Goal: Check status: Check status

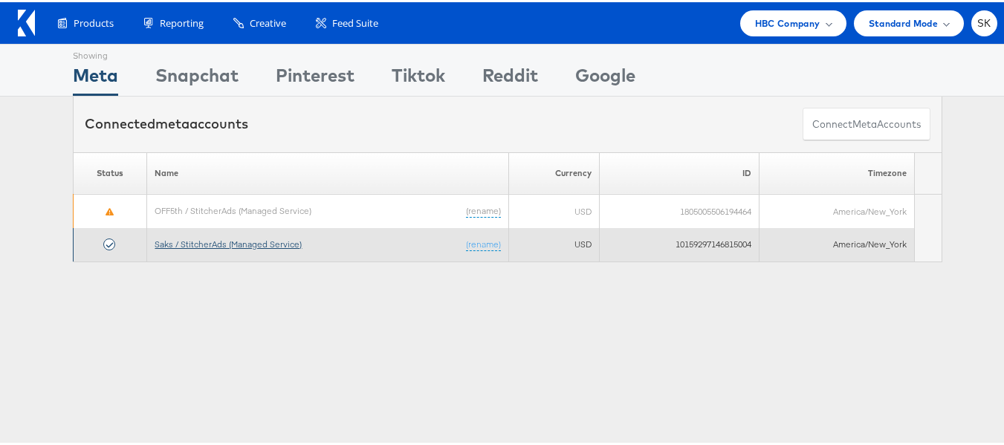
click at [250, 239] on link "Saks / StitcherAds (Managed Service)" at bounding box center [228, 241] width 147 height 11
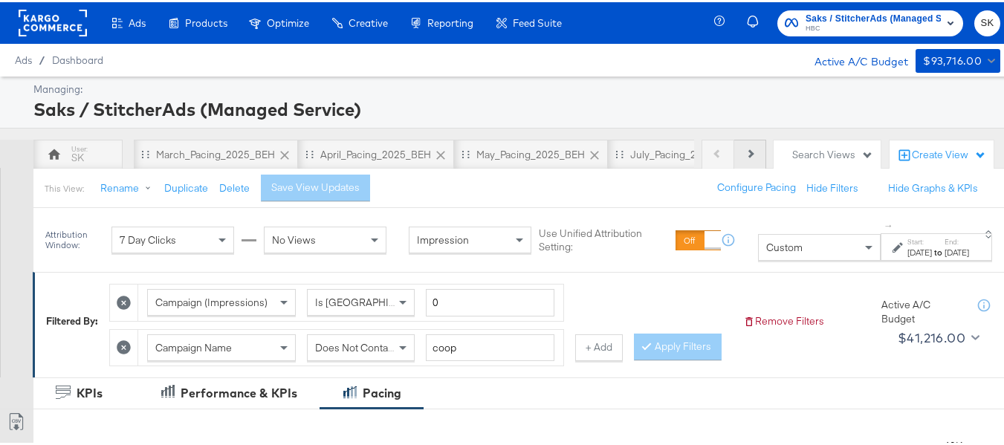
click at [746, 152] on icon at bounding box center [750, 151] width 8 height 8
click at [740, 152] on div "Previous Next" at bounding box center [734, 153] width 65 height 30
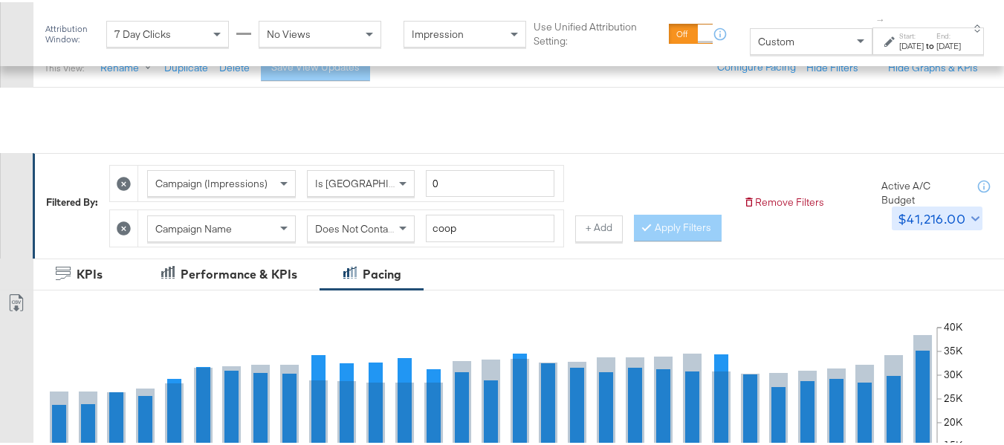
scroll to position [223, 0]
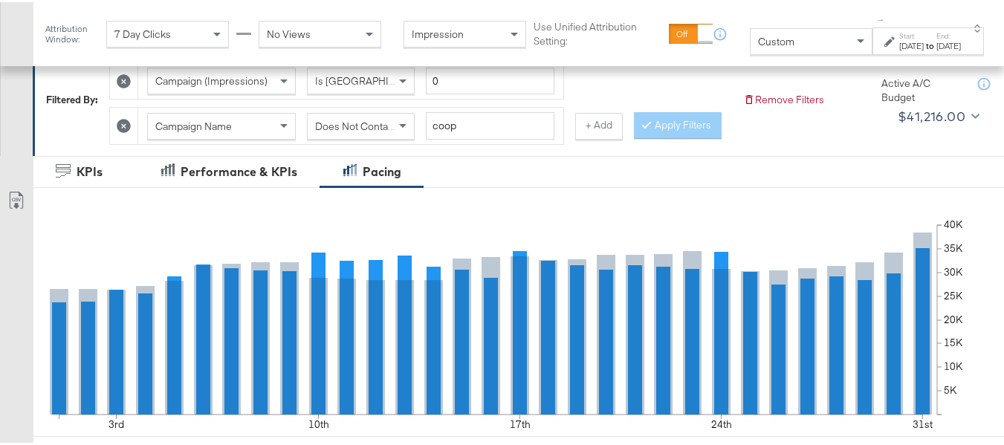
click at [779, 42] on div "Custom" at bounding box center [811, 39] width 121 height 25
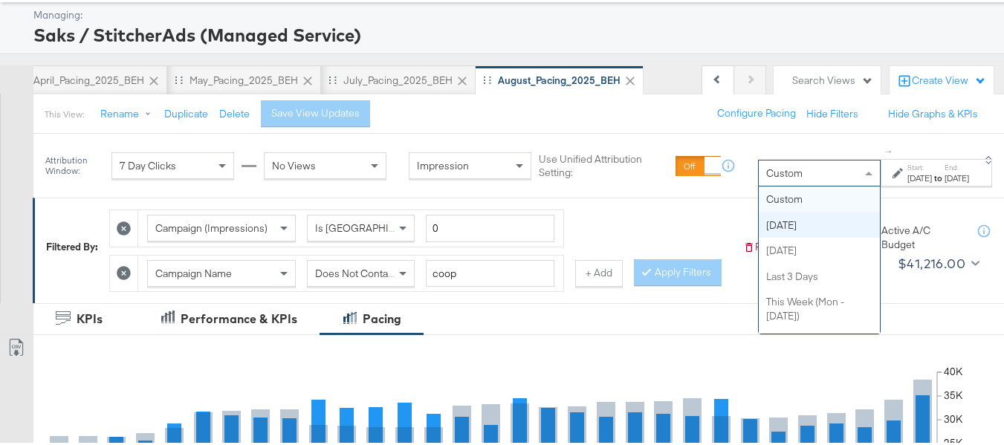
scroll to position [0, 0]
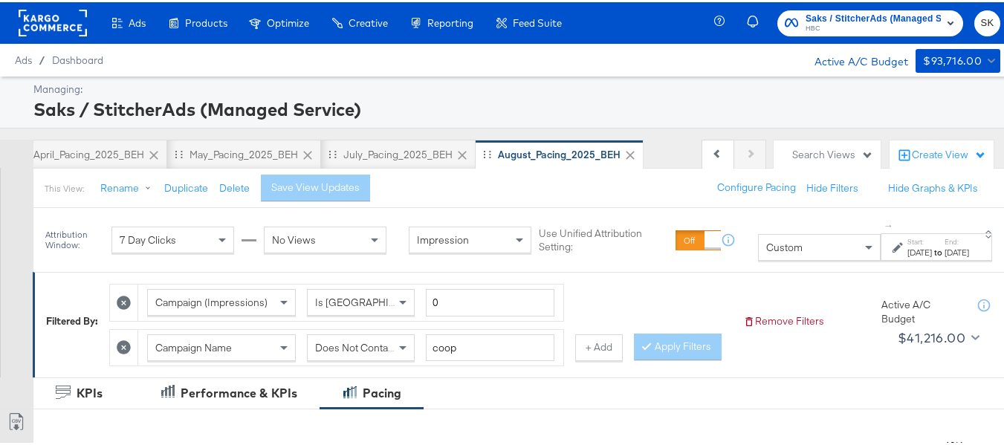
click at [908, 248] on div "[DATE]" at bounding box center [920, 251] width 25 height 12
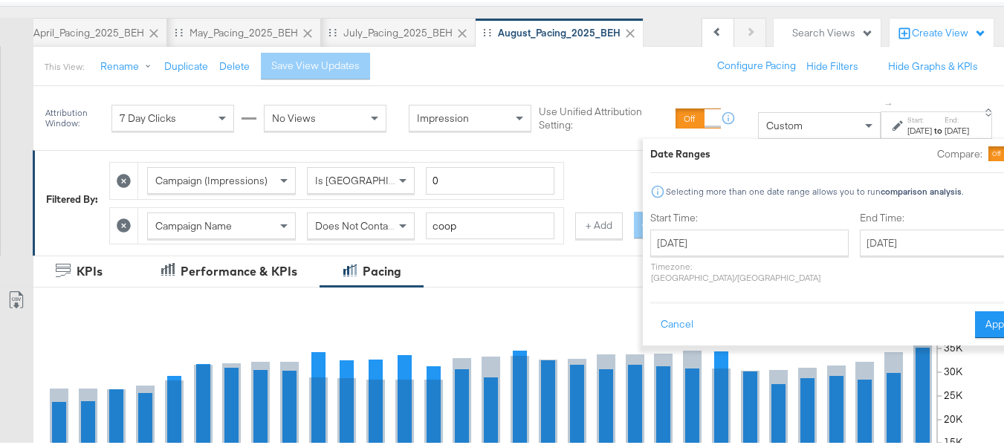
scroll to position [149, 0]
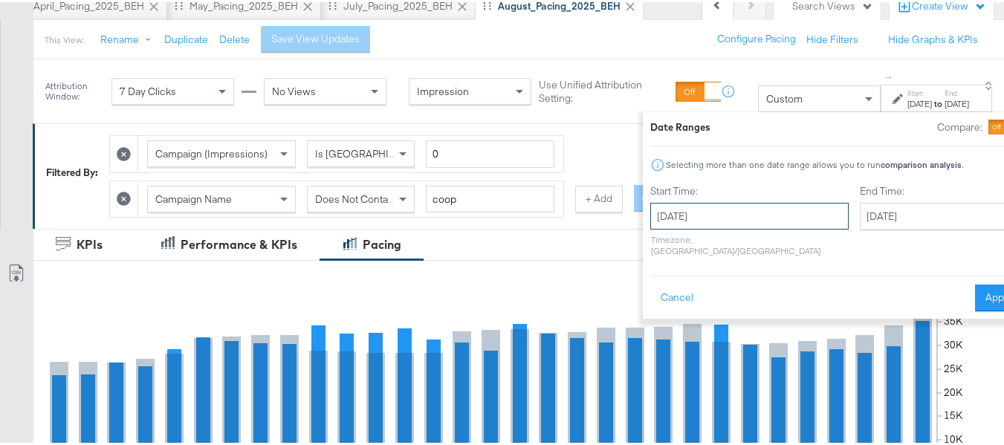
click at [705, 204] on input "[DATE]" at bounding box center [749, 214] width 198 height 27
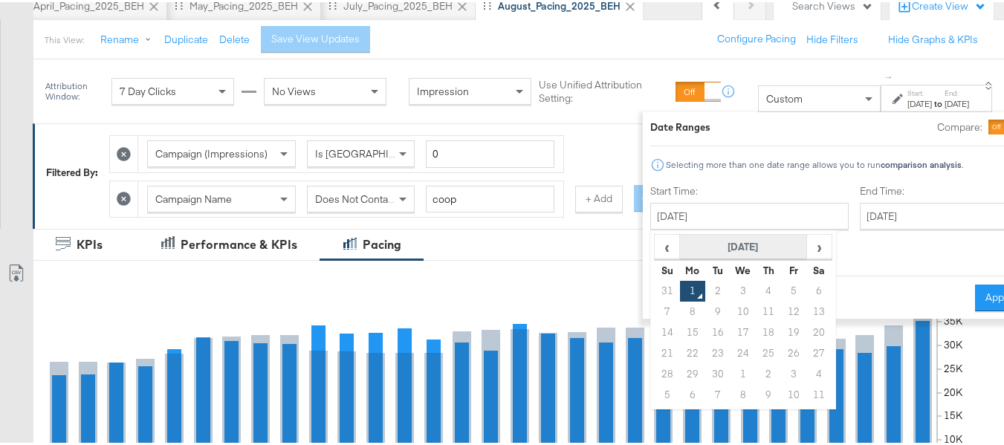
click at [699, 243] on th "[DATE]" at bounding box center [743, 245] width 127 height 25
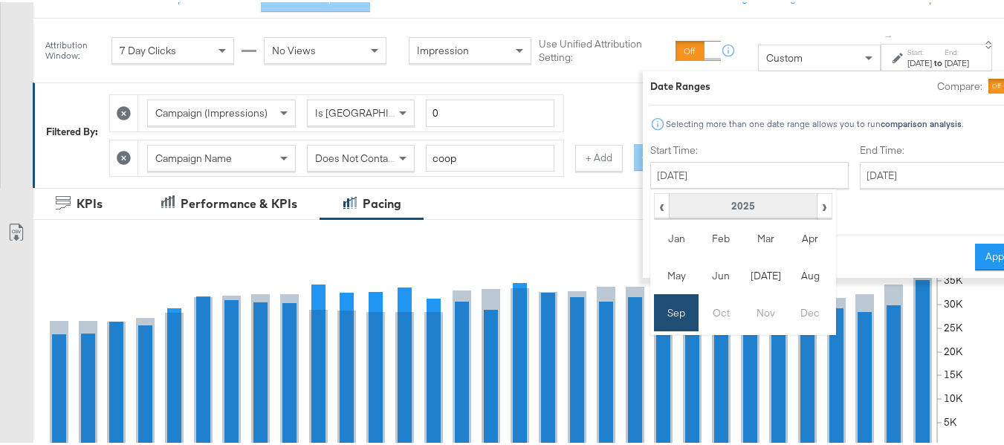
scroll to position [223, 0]
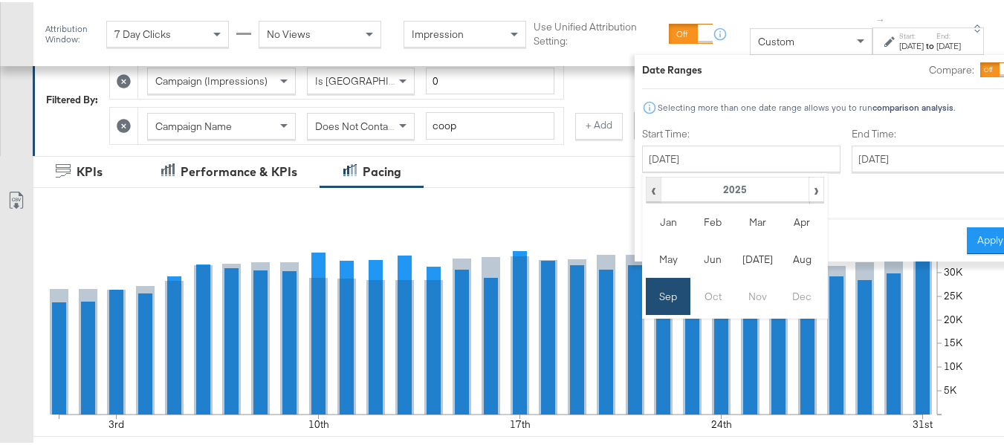
click at [647, 187] on span "‹" at bounding box center [653, 187] width 13 height 22
click at [780, 261] on td "Aug" at bounding box center [802, 257] width 45 height 37
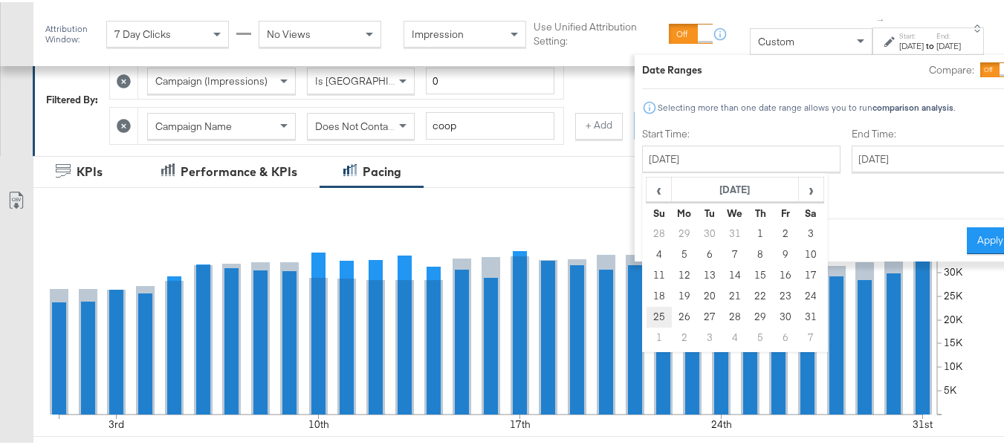
click at [647, 319] on td "25" at bounding box center [659, 315] width 25 height 21
type input "[DATE]"
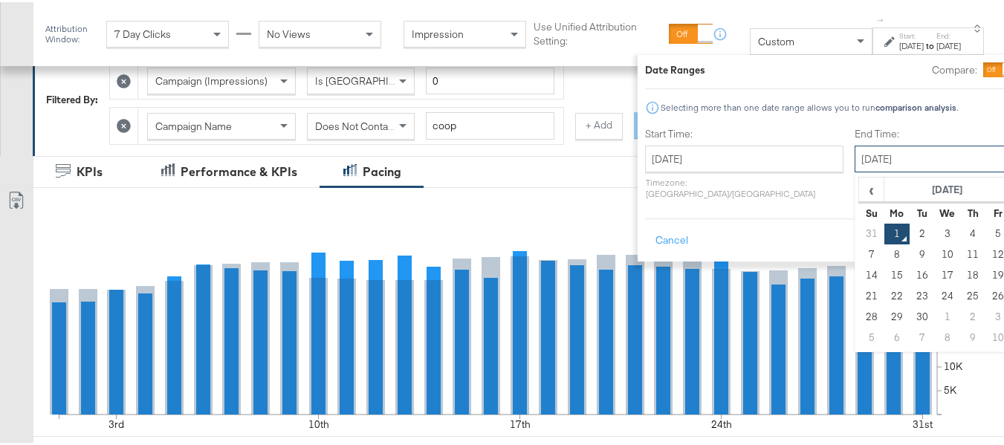
click at [855, 153] on input "[DATE]" at bounding box center [933, 156] width 156 height 27
click at [885, 190] on th "[DATE]" at bounding box center [948, 187] width 127 height 25
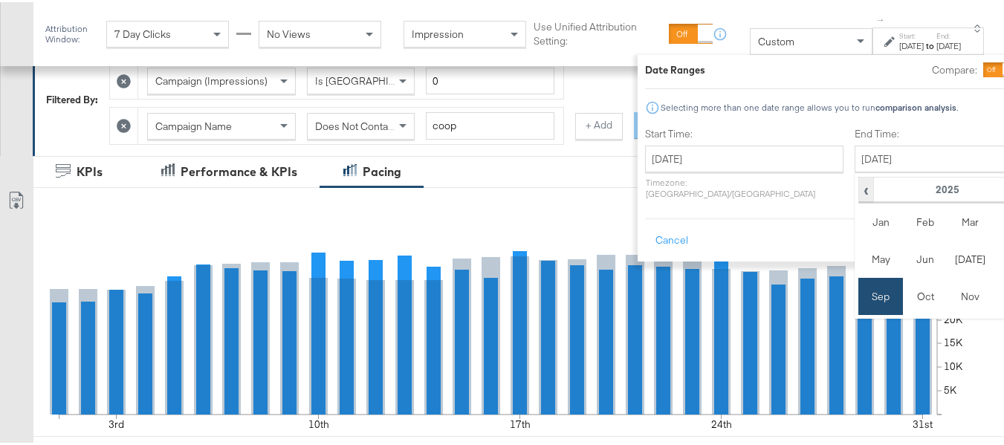
click at [860, 190] on span "‹" at bounding box center [866, 187] width 13 height 22
click at [992, 264] on td "Aug" at bounding box center [1014, 257] width 45 height 37
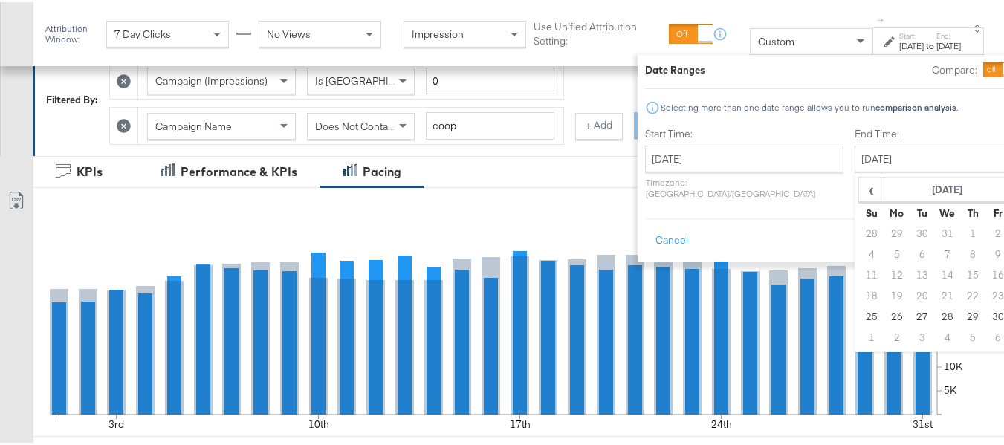
click at [1012, 313] on td "31" at bounding box center [1024, 315] width 25 height 21
type input "[DATE]"
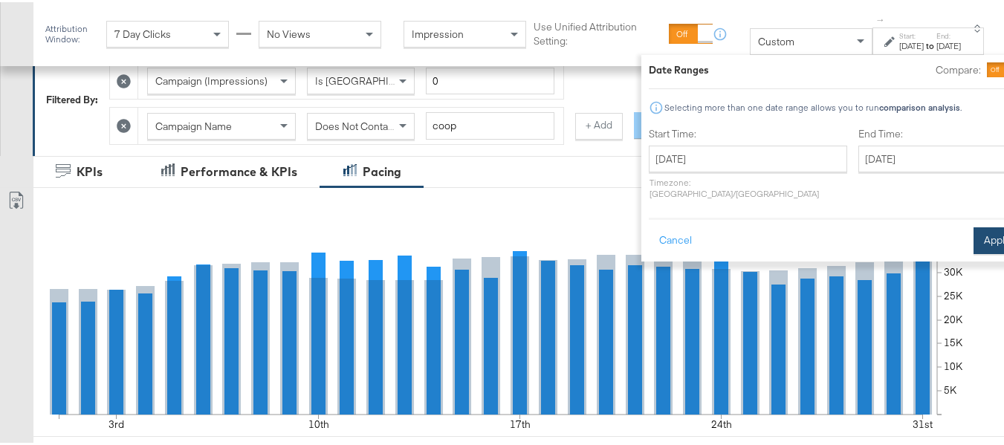
click at [974, 228] on button "Apply" at bounding box center [997, 238] width 47 height 27
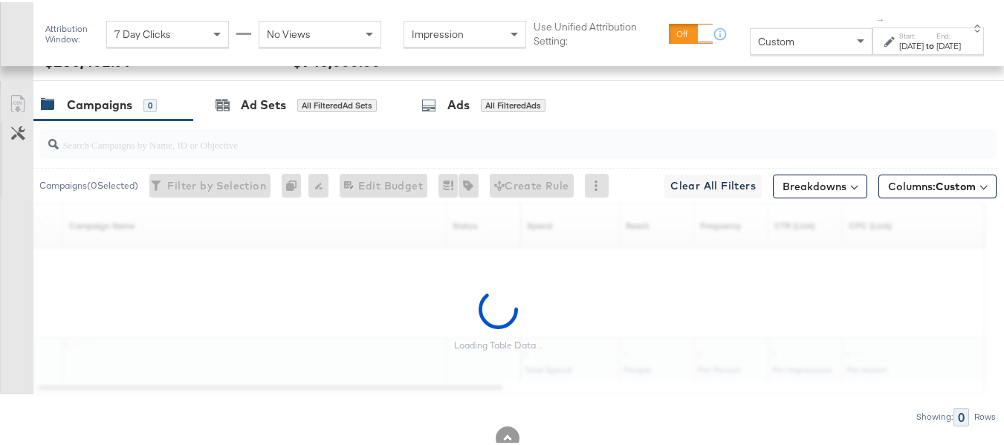
scroll to position [717, 0]
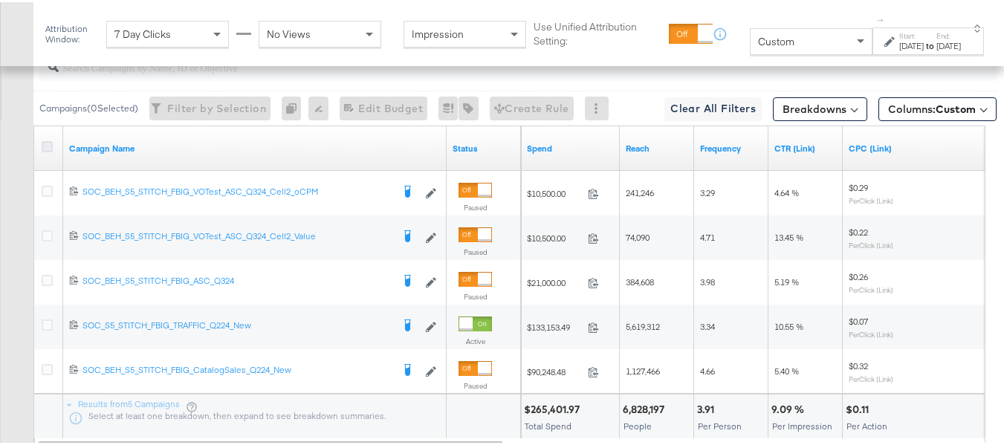
click at [46, 150] on icon at bounding box center [47, 144] width 11 height 11
click at [0, 0] on input "checkbox" at bounding box center [0, 0] width 0 height 0
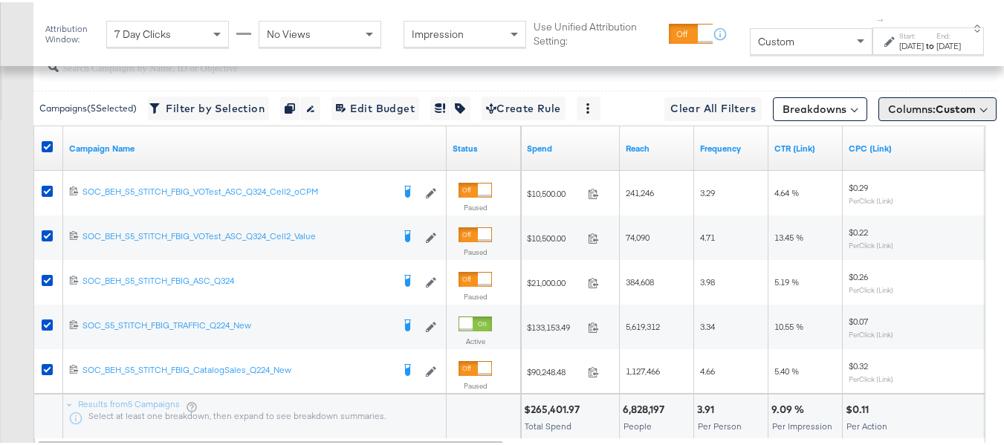
click at [914, 114] on span "Columns: Custom" at bounding box center [932, 107] width 88 height 15
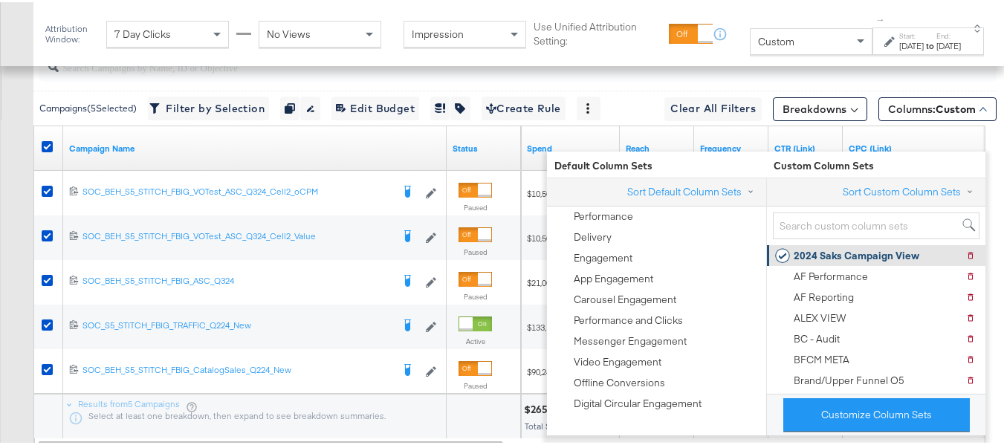
click at [859, 253] on div "2024 Saks Campaign View" at bounding box center [857, 254] width 126 height 14
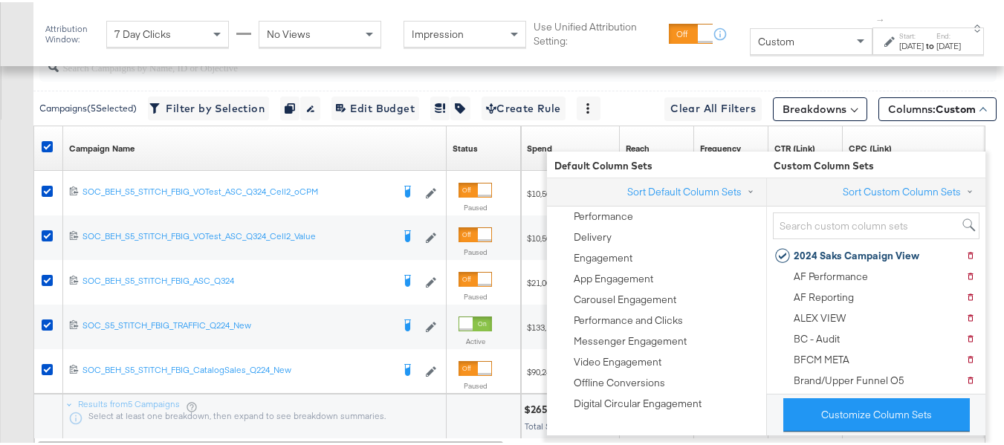
click at [0, 263] on div "Customize KPIs Export as CSV" at bounding box center [16, 229] width 33 height 439
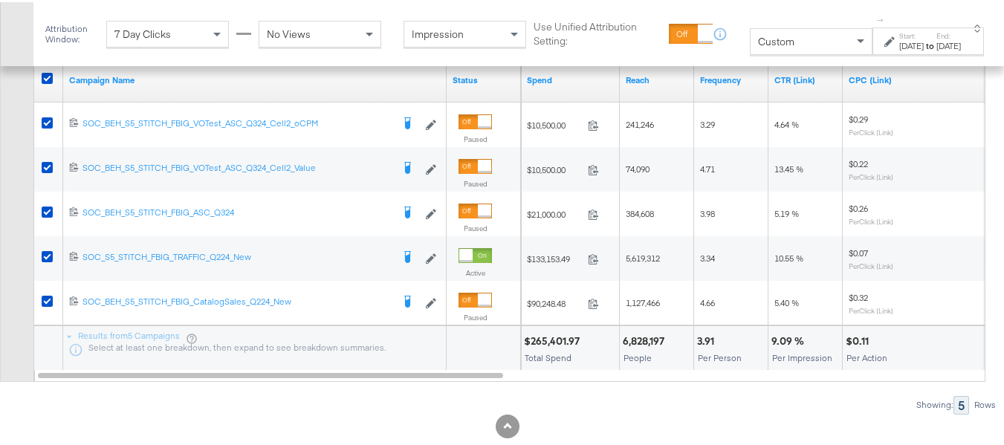
scroll to position [850, 0]
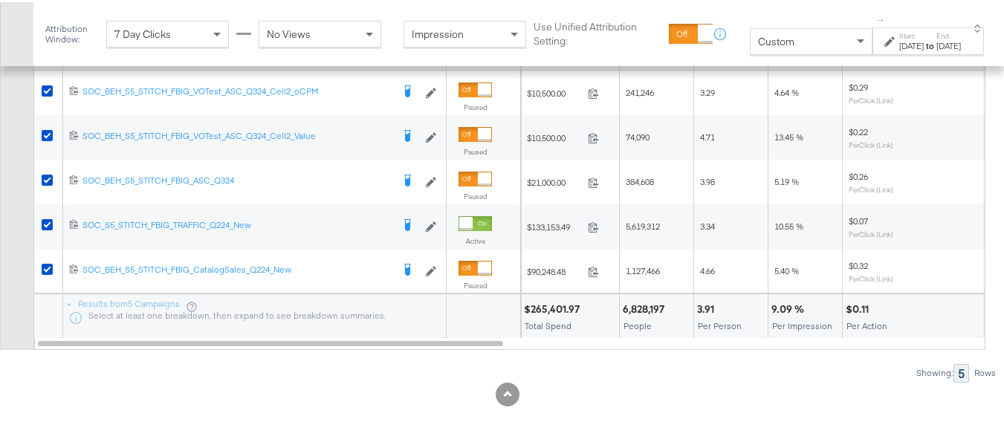
click at [564, 308] on div "$265,401.97" at bounding box center [554, 307] width 60 height 14
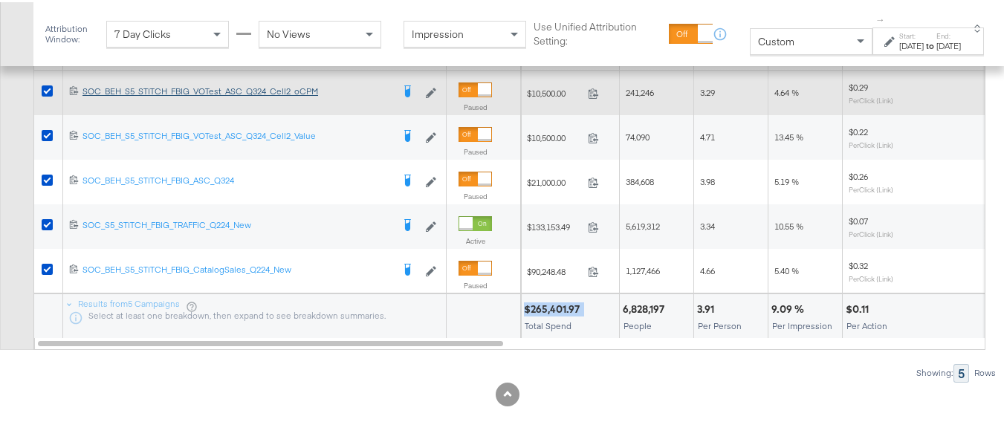
copy div "$265,401.97"
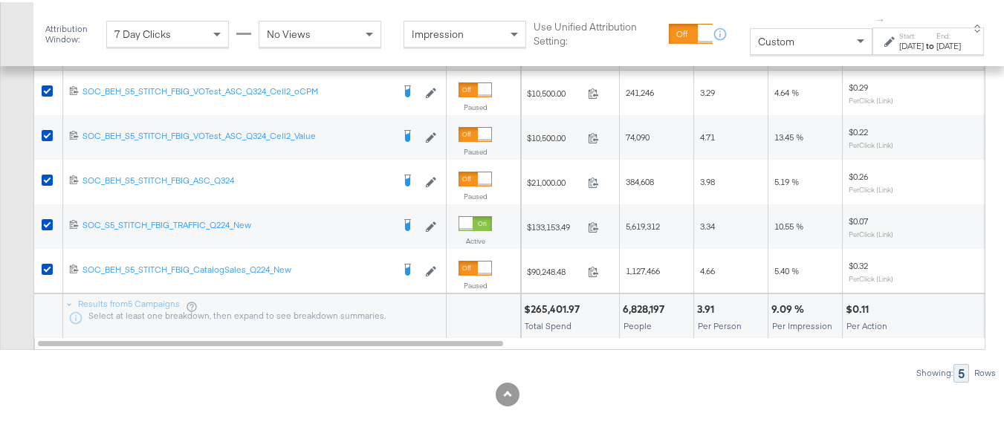
click at [620, 307] on div "6,828,197 People" at bounding box center [657, 314] width 74 height 45
copy div "6,828,197"
click at [704, 304] on div "3.91" at bounding box center [708, 307] width 22 height 14
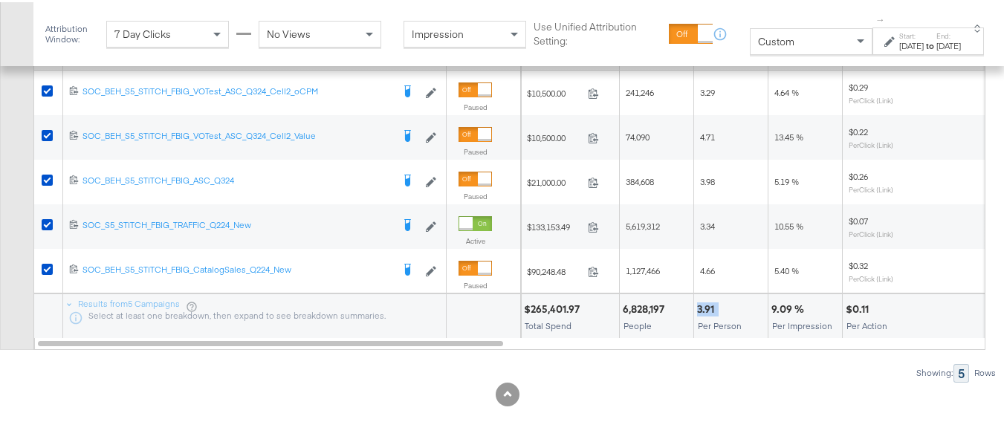
copy div "3.91"
click at [780, 308] on div "9.09 %" at bounding box center [790, 307] width 37 height 14
copy div "9.09 %"
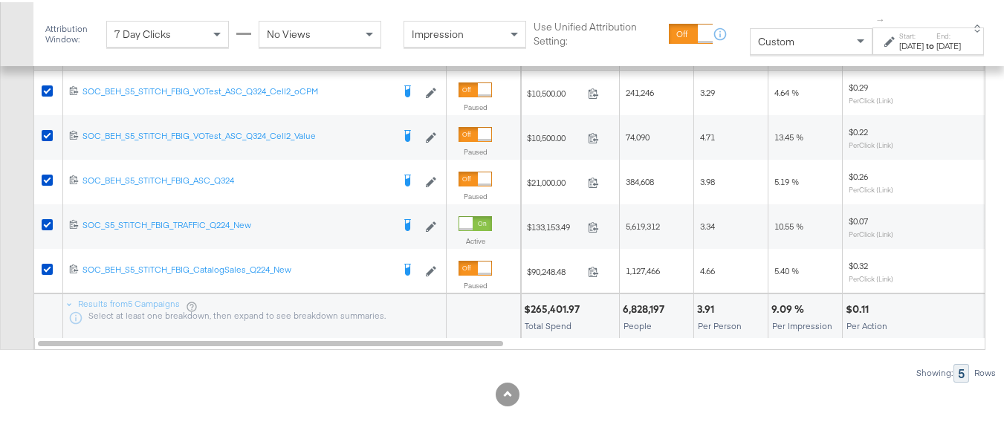
click at [855, 307] on div "$0.11" at bounding box center [860, 307] width 28 height 14
copy div "$0.11"
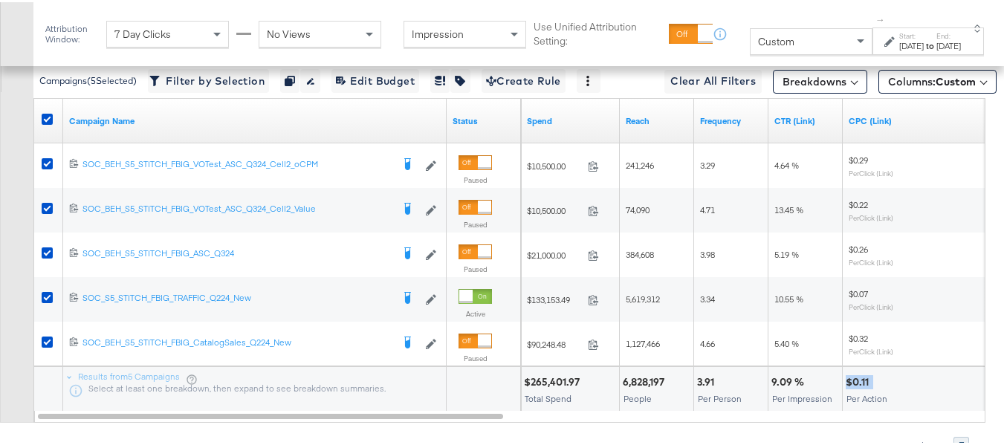
scroll to position [776, 0]
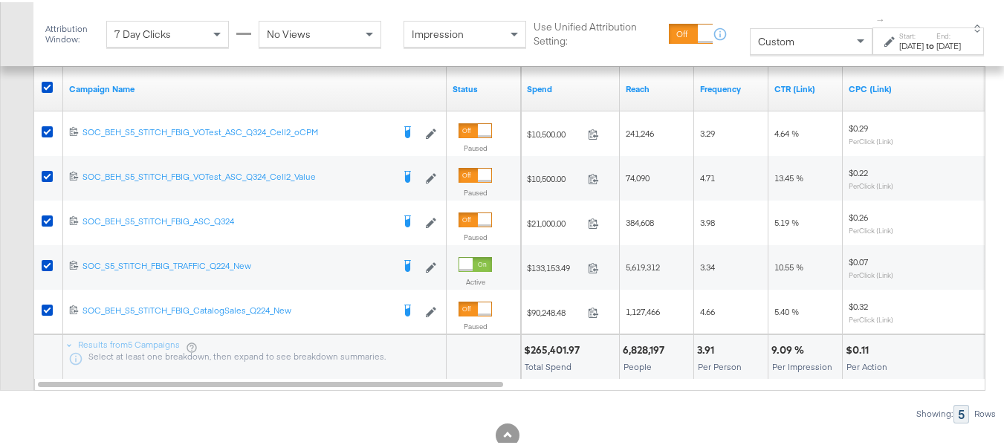
click at [921, 355] on div at bounding box center [930, 348] width 114 height 14
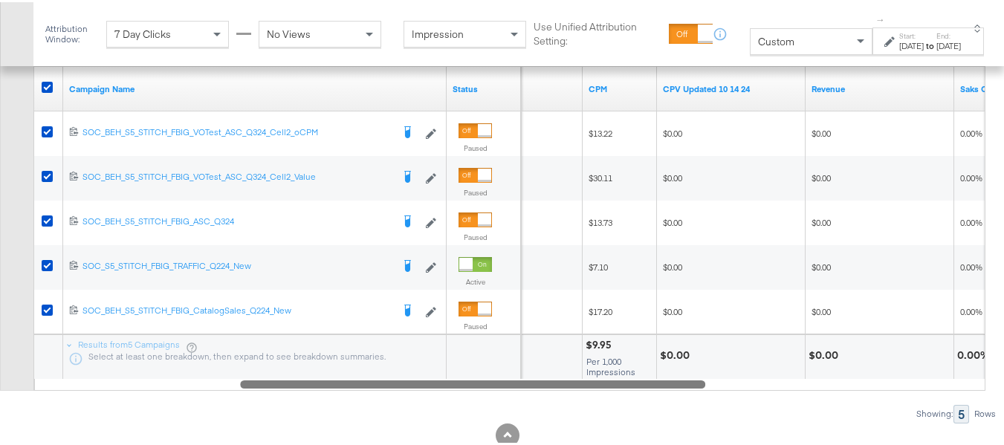
drag, startPoint x: 456, startPoint y: 413, endPoint x: 582, endPoint y: 406, distance: 125.8
click at [595, 388] on div at bounding box center [472, 381] width 465 height 13
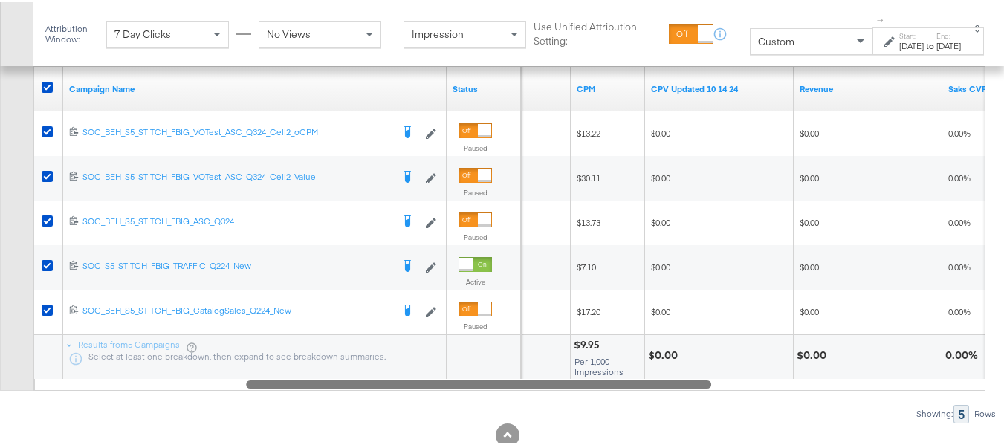
click at [576, 350] on div "$9.95" at bounding box center [589, 343] width 30 height 14
copy div "$9.95"
click at [744, 361] on div at bounding box center [736, 353] width 108 height 14
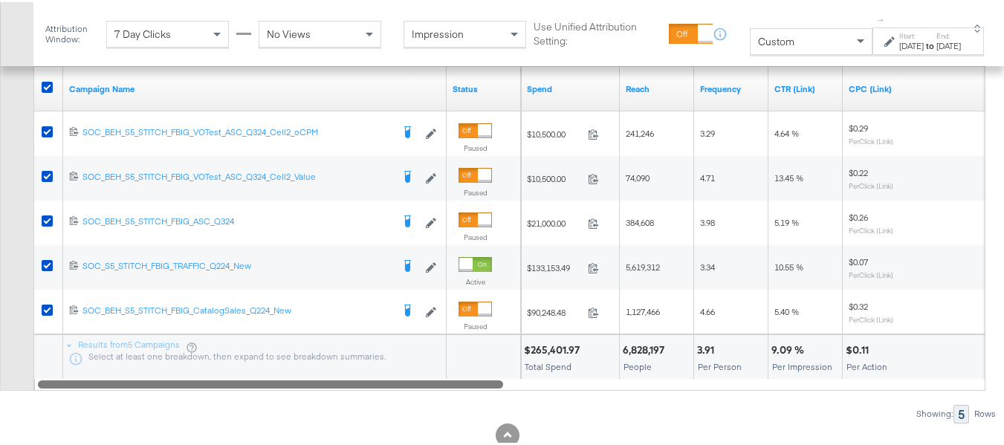
drag, startPoint x: 685, startPoint y: 416, endPoint x: 0, endPoint y: 480, distance: 687.6
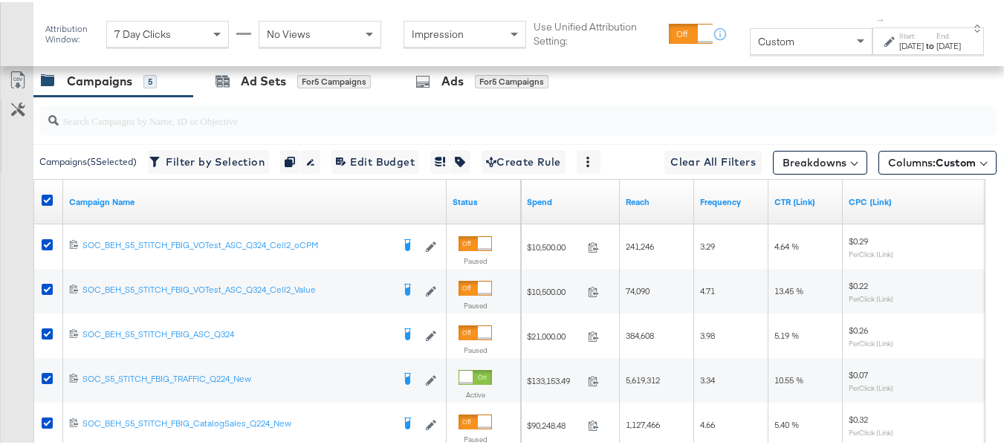
scroll to position [553, 0]
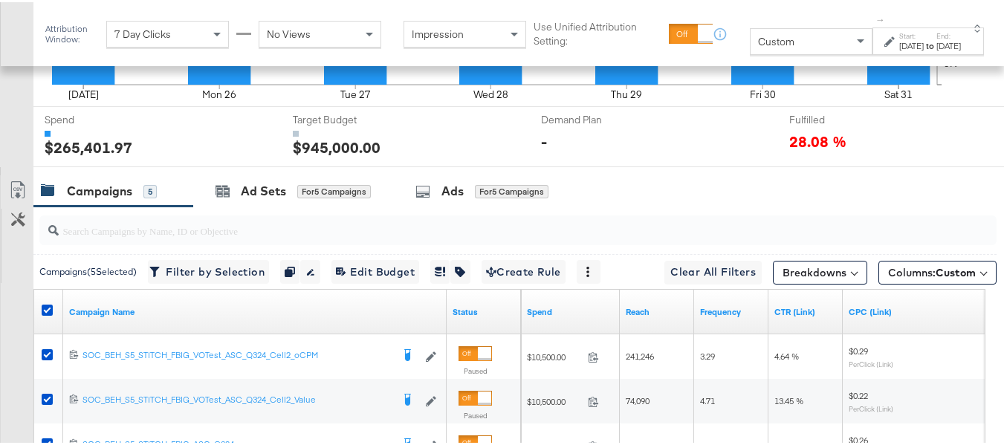
click at [104, 198] on div "Campaigns" at bounding box center [99, 189] width 65 height 17
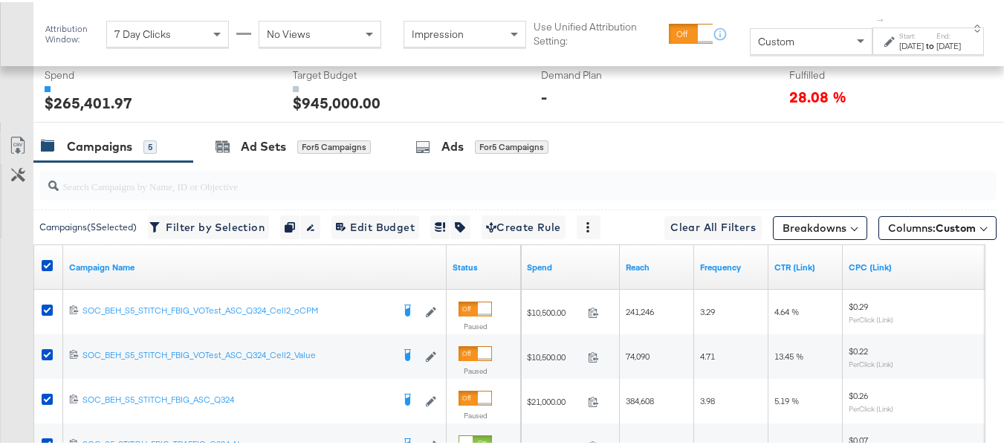
scroll to position [702, 0]
